Goal: Task Accomplishment & Management: Manage account settings

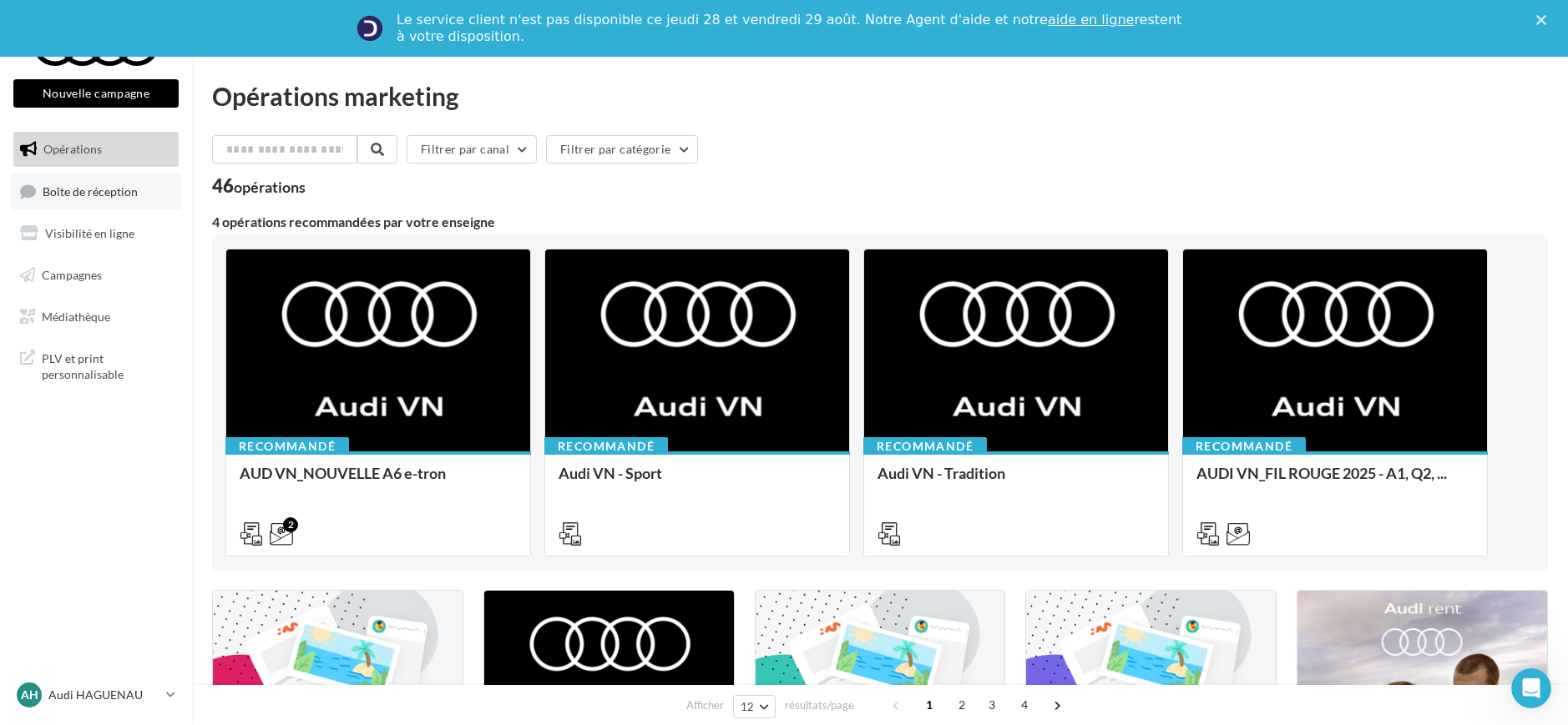
click at [78, 187] on span "Boîte de réception" at bounding box center [89, 191] width 95 height 14
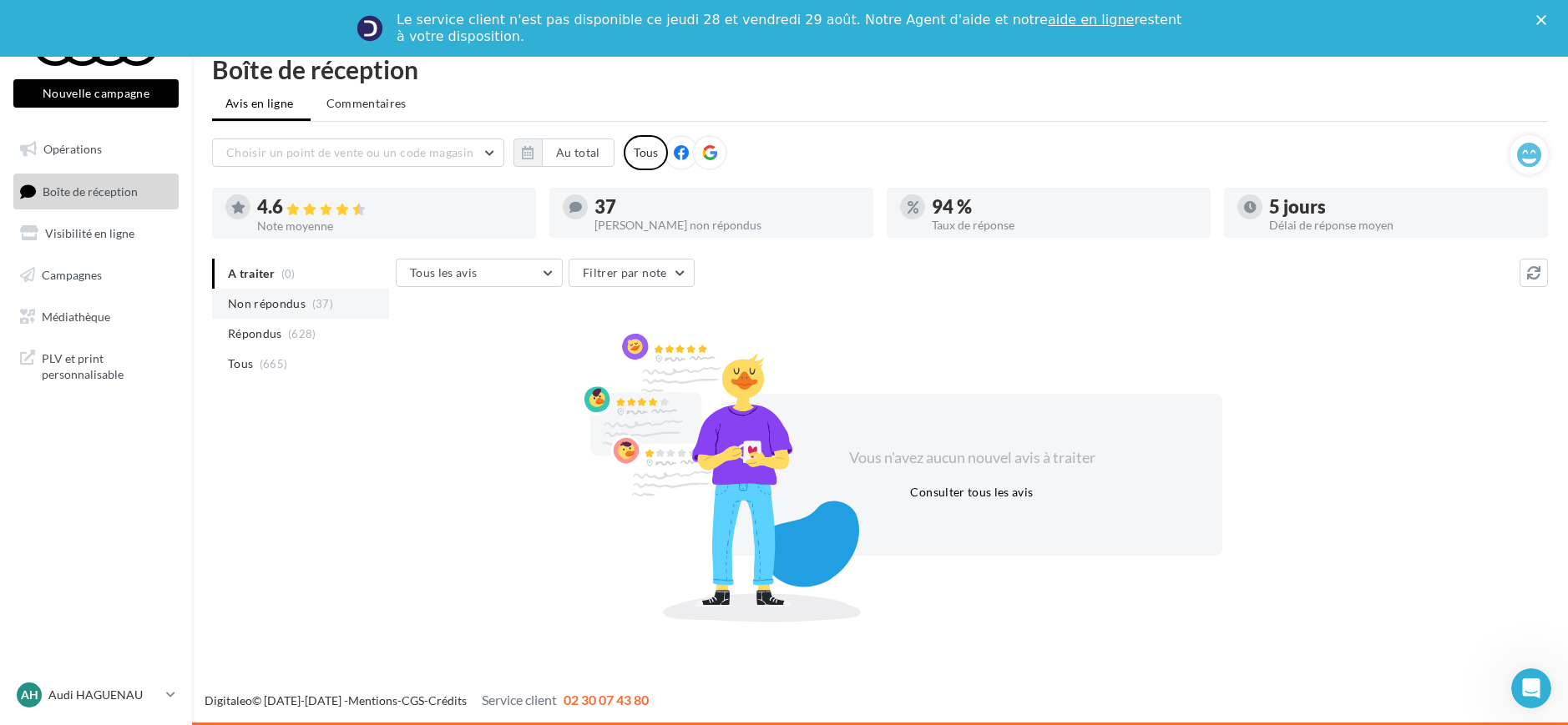
click at [263, 317] on li "Non répondus (37)" at bounding box center [301, 303] width 177 height 30
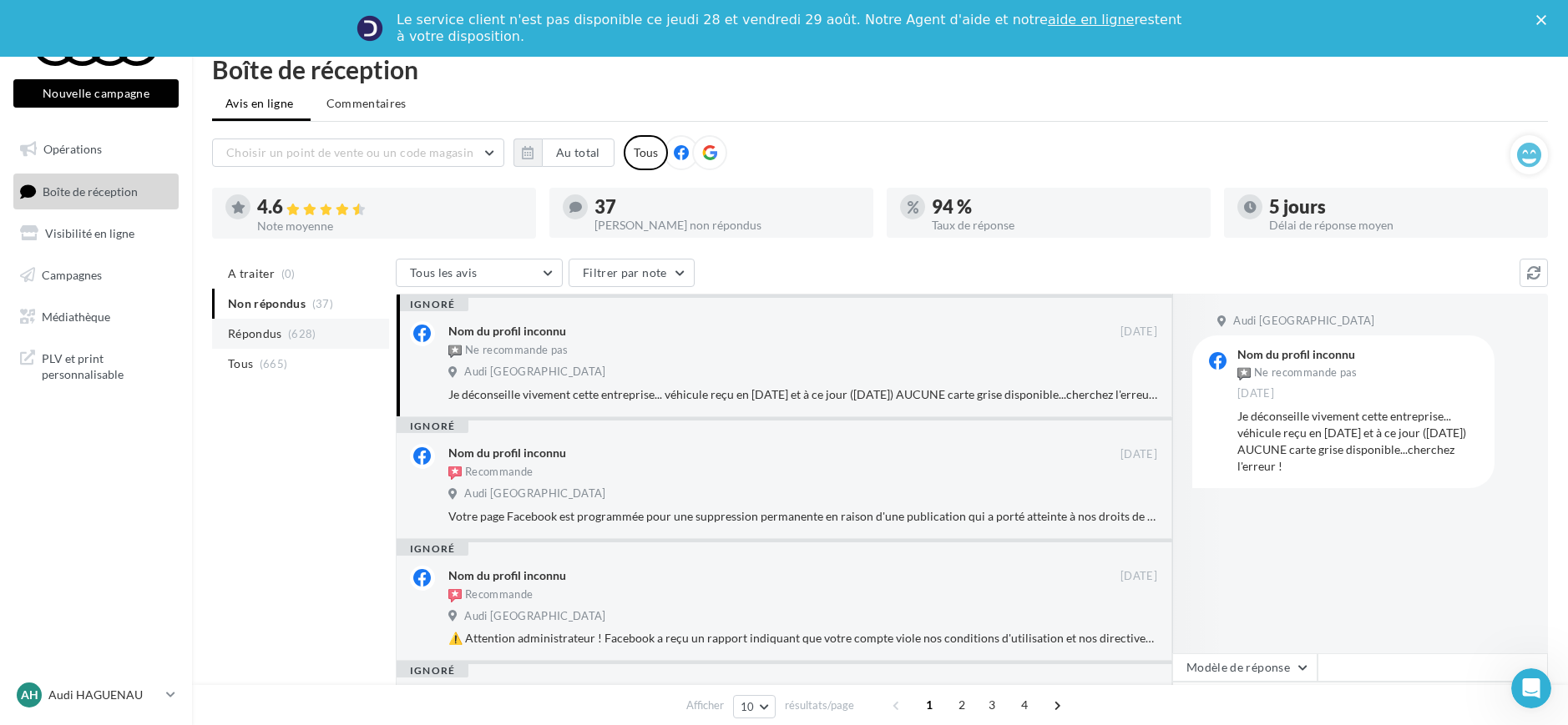
click at [273, 341] on span "Répondus" at bounding box center [255, 334] width 54 height 16
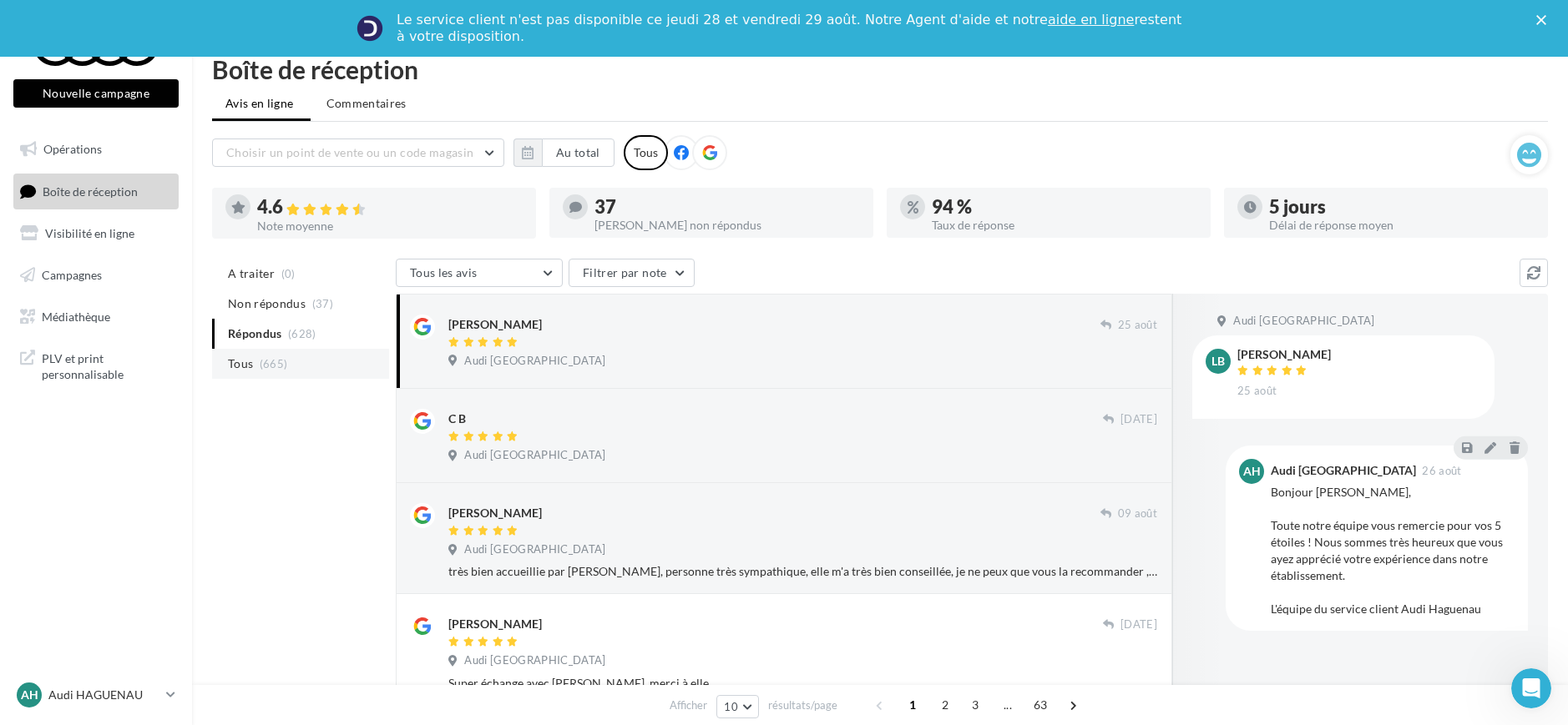
click at [293, 359] on li "Tous (665)" at bounding box center [301, 363] width 177 height 30
